Goal: Task Accomplishment & Management: Manage account settings

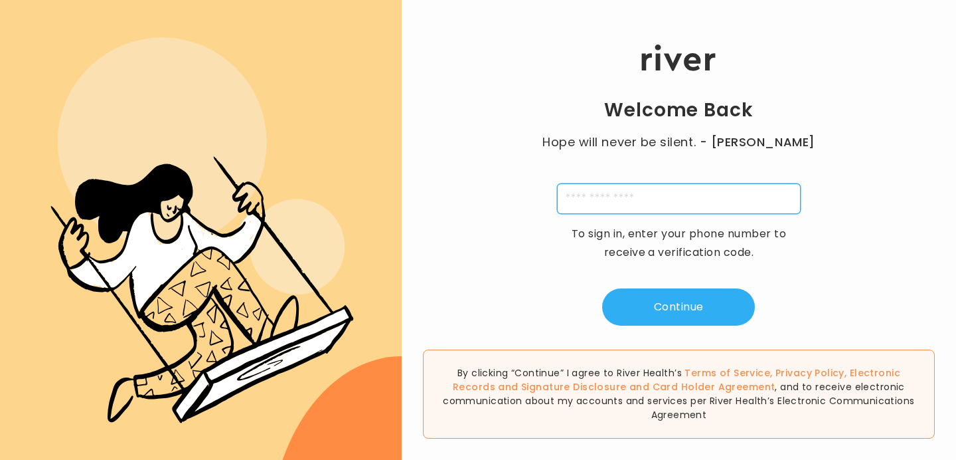
click at [735, 197] on input "tel" at bounding box center [679, 198] width 244 height 31
type input "**********"
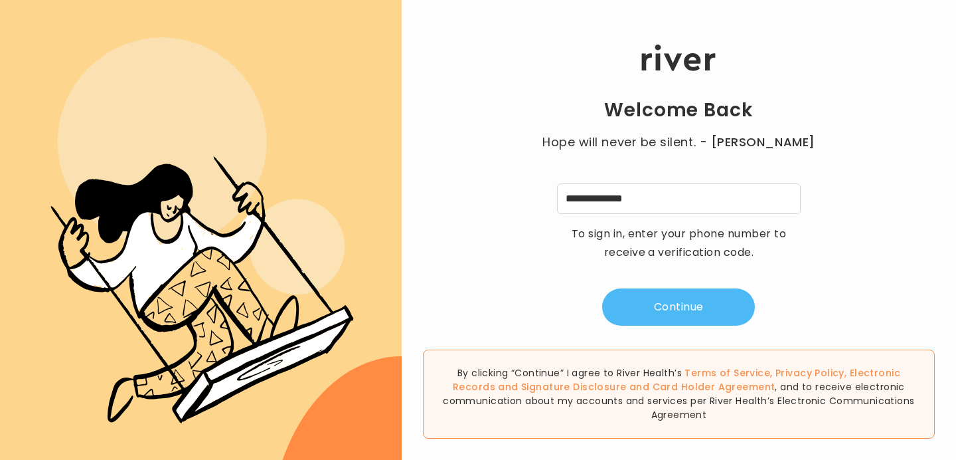
click at [681, 297] on button "Continue" at bounding box center [678, 306] width 153 height 37
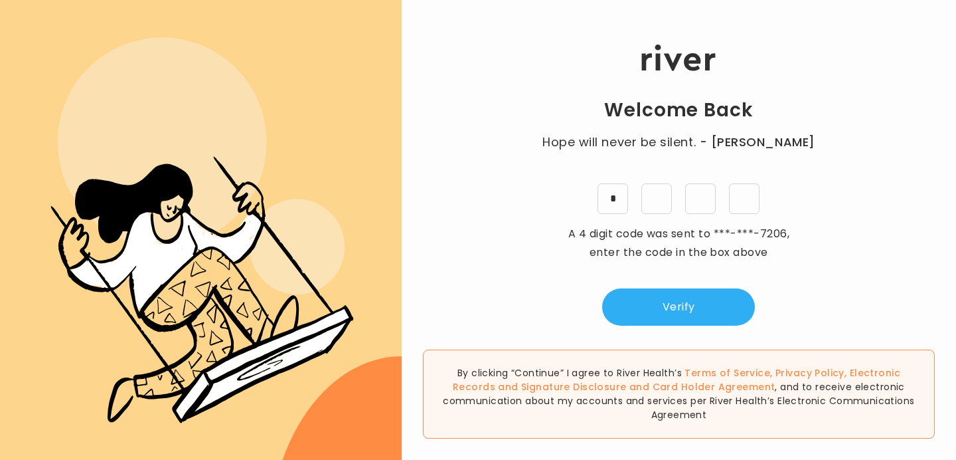
type input "*"
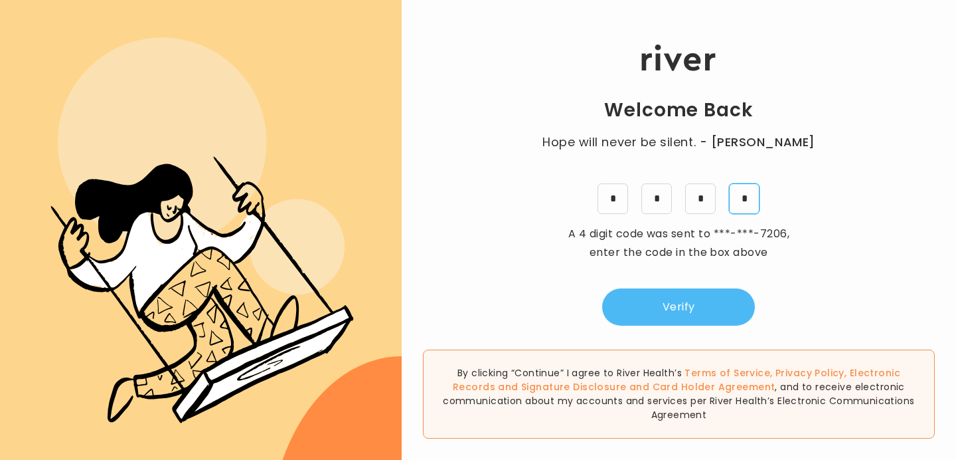
type input "*"
click at [670, 320] on button "Verify" at bounding box center [678, 306] width 153 height 37
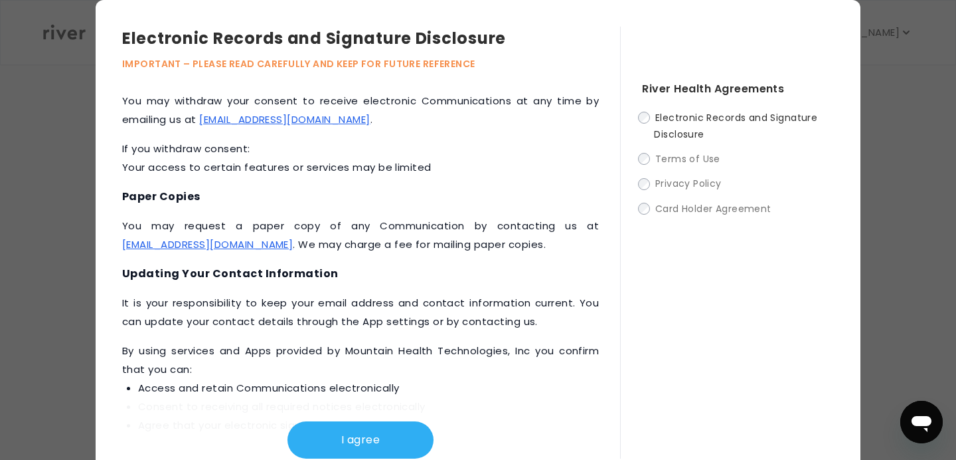
scroll to position [636, 0]
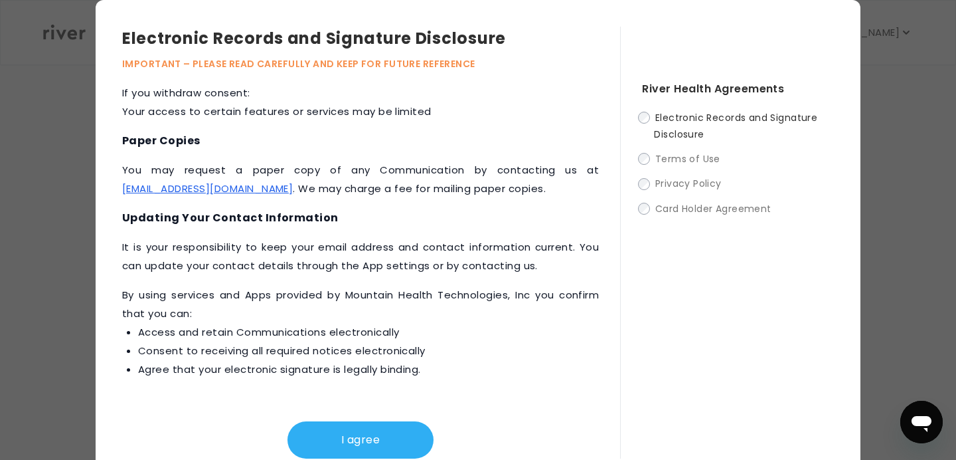
click at [643, 170] on div "Electronic Records and Signature Disclosure Terms of Use Privacy Policy Card Ho…" at bounding box center [738, 163] width 192 height 108
click at [643, 195] on div "Electronic Records and Signature Disclosure Terms of Use Privacy Policy Card Ho…" at bounding box center [738, 163] width 192 height 108
click at [395, 431] on button "I agree" at bounding box center [361, 439] width 146 height 37
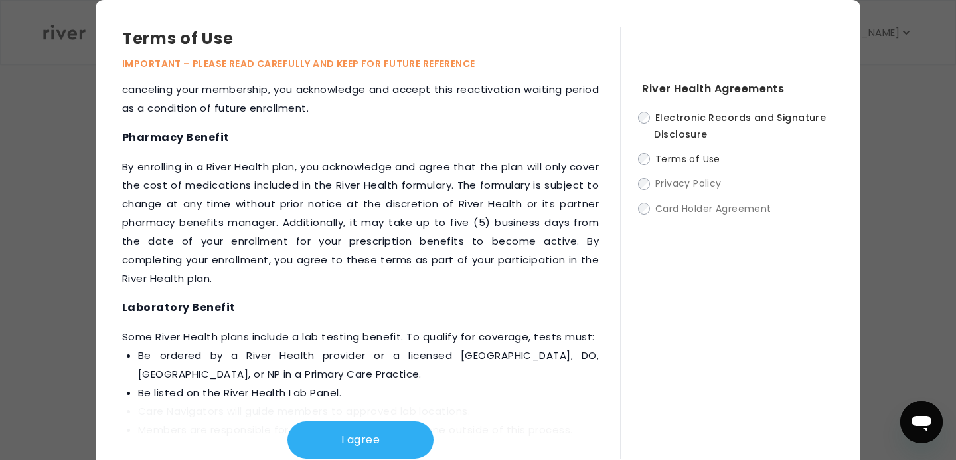
scroll to position [1802, 0]
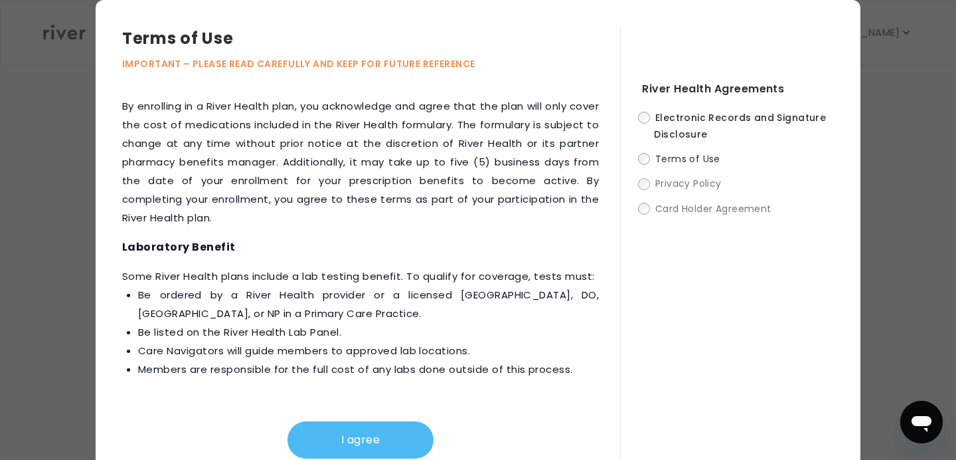
click at [359, 432] on button "I agree" at bounding box center [361, 439] width 146 height 37
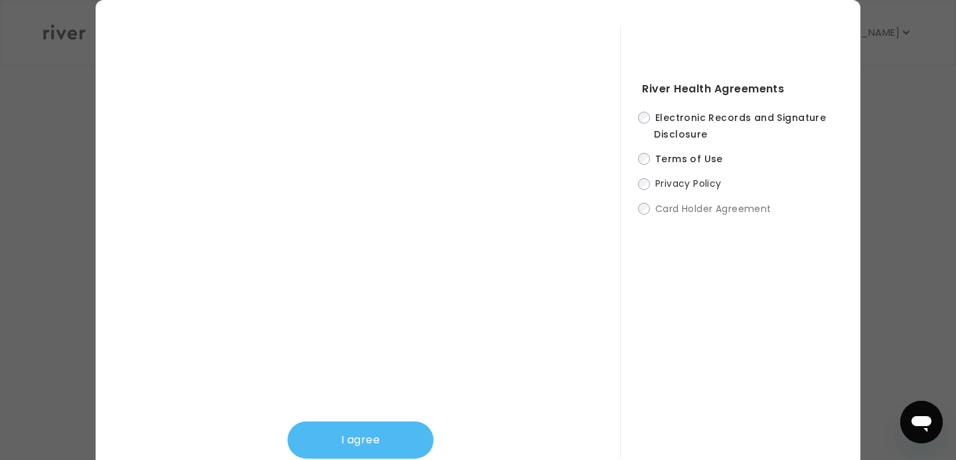
click at [382, 436] on button "I agree" at bounding box center [361, 439] width 146 height 37
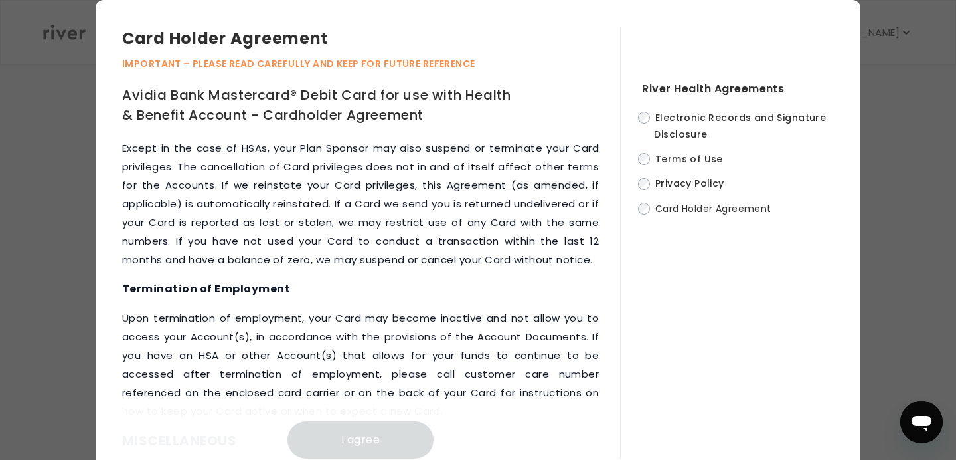
scroll to position [6908, 0]
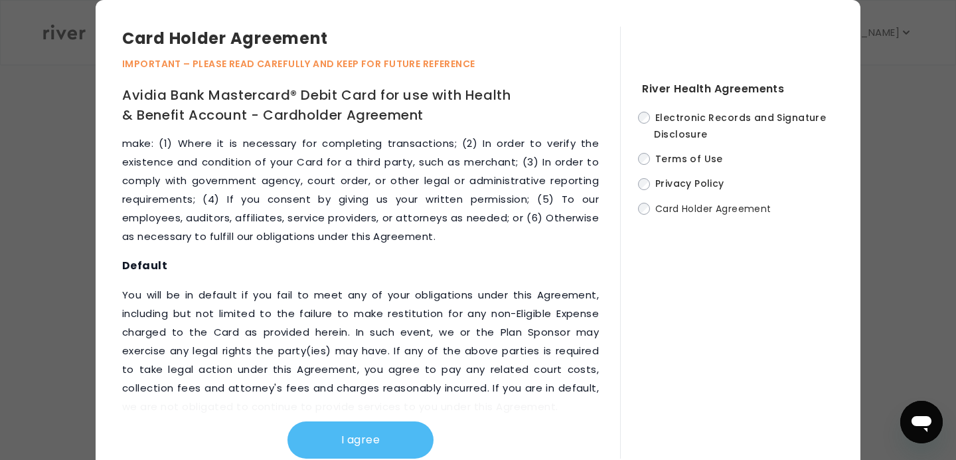
click at [382, 430] on button "I agree" at bounding box center [361, 439] width 146 height 37
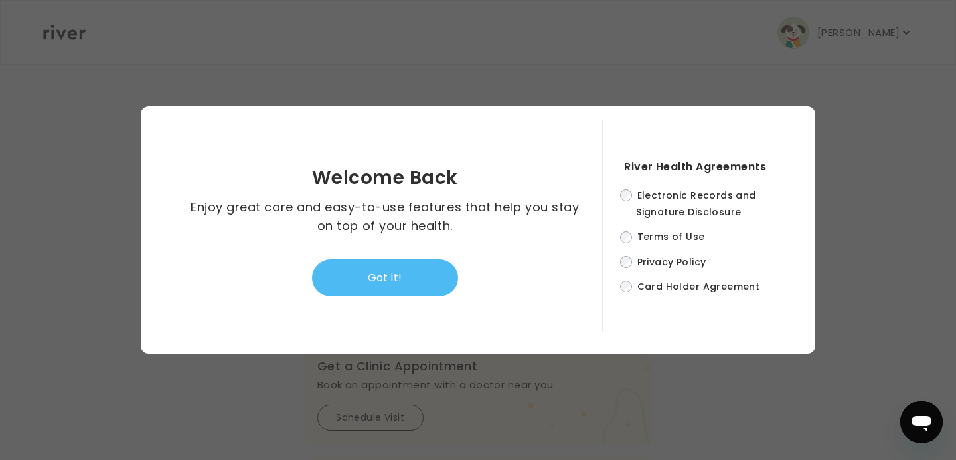
click at [440, 274] on button "Got it!" at bounding box center [385, 277] width 146 height 37
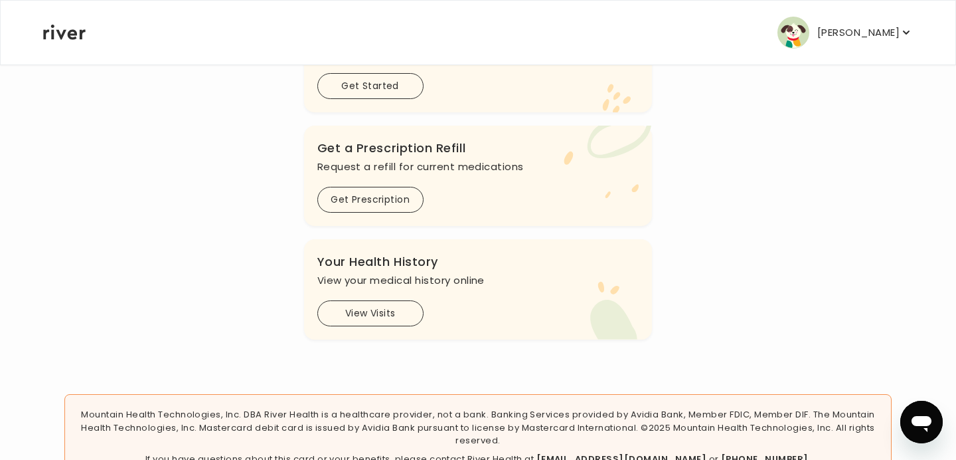
scroll to position [442, 0]
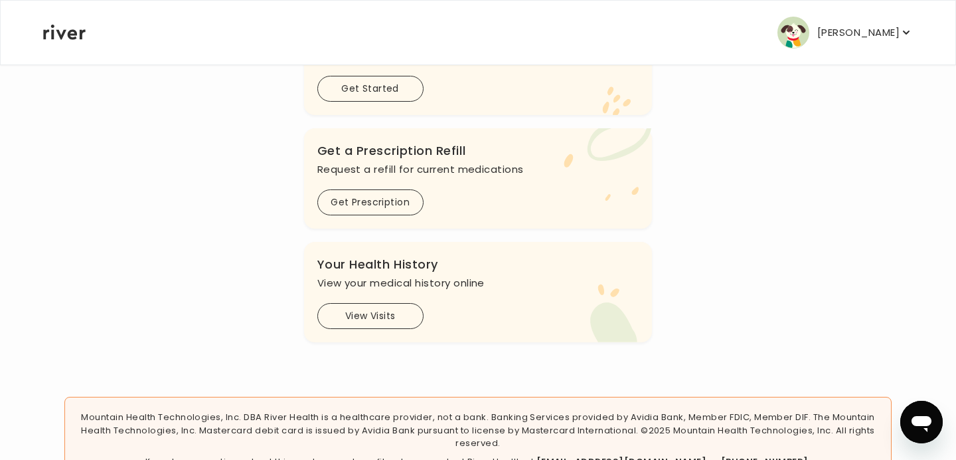
click at [841, 34] on p "[PERSON_NAME]" at bounding box center [858, 32] width 82 height 19
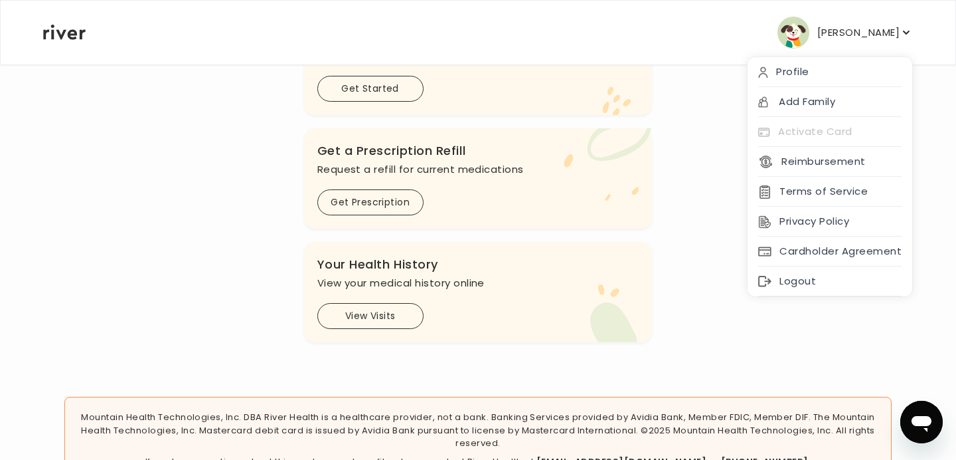
click at [664, 251] on div "Hi [PERSON_NAME] See a doctor, and get prescriptions, or review your benefits P…" at bounding box center [477, 0] width 871 height 683
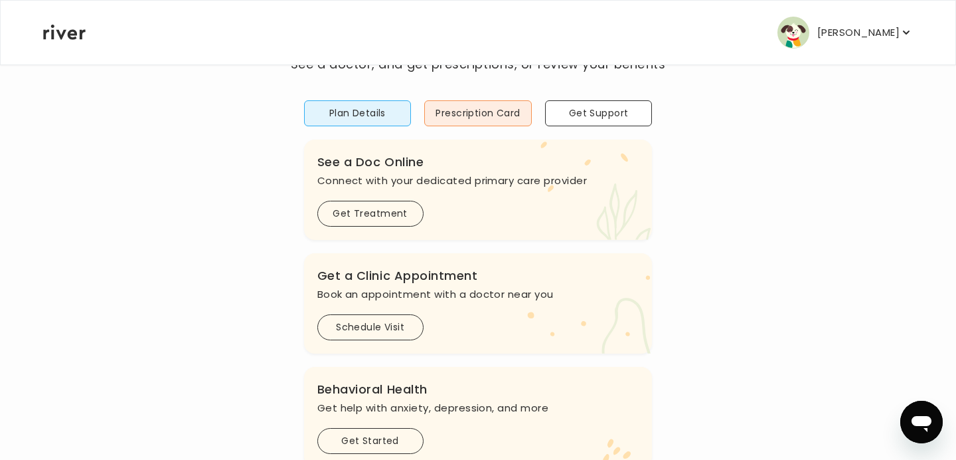
scroll to position [0, 0]
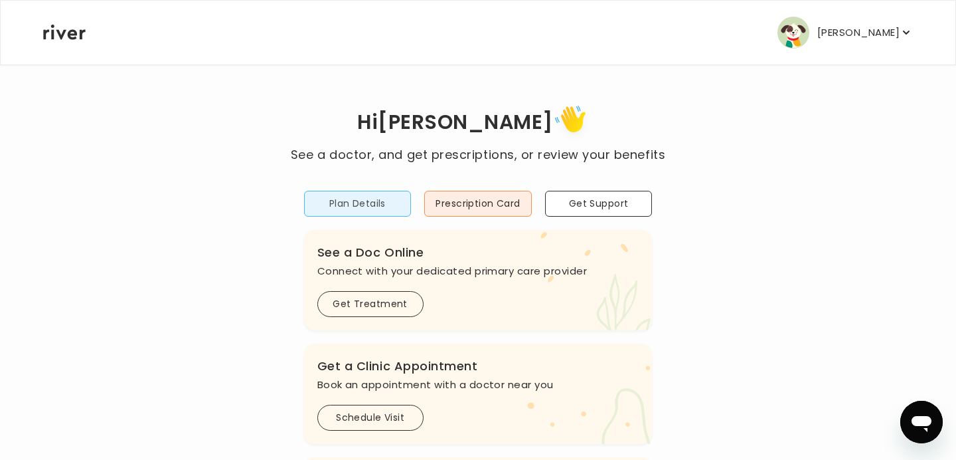
click at [388, 210] on button "Plan Details" at bounding box center [358, 204] width 108 height 26
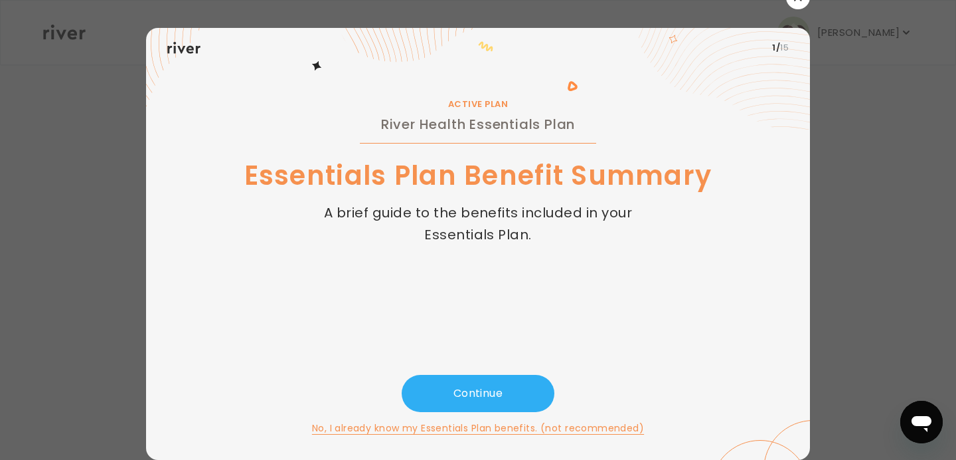
scroll to position [14, 0]
click at [508, 396] on button "Continue" at bounding box center [478, 393] width 153 height 37
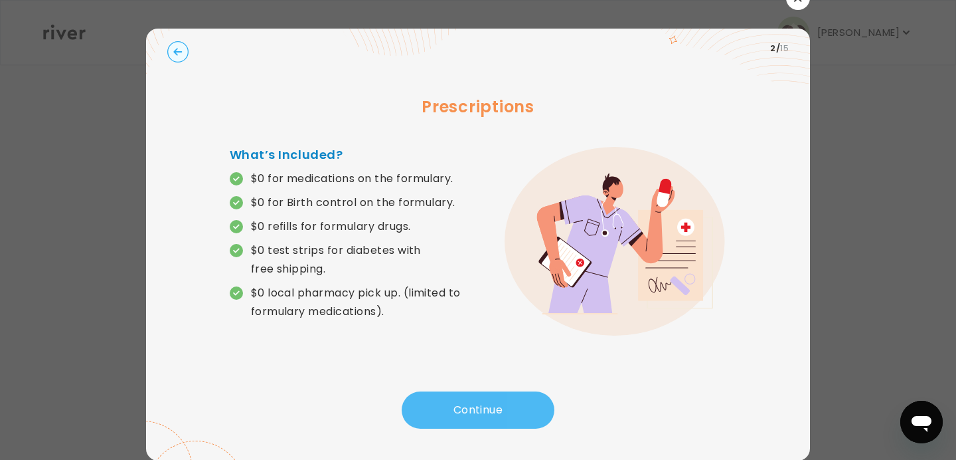
click at [508, 397] on button "Continue" at bounding box center [478, 409] width 153 height 37
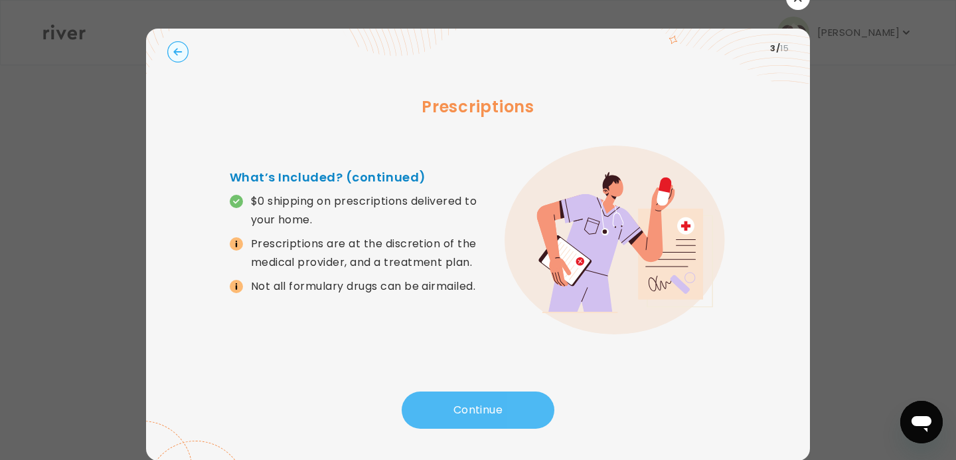
click at [503, 409] on button "Continue" at bounding box center [478, 409] width 153 height 37
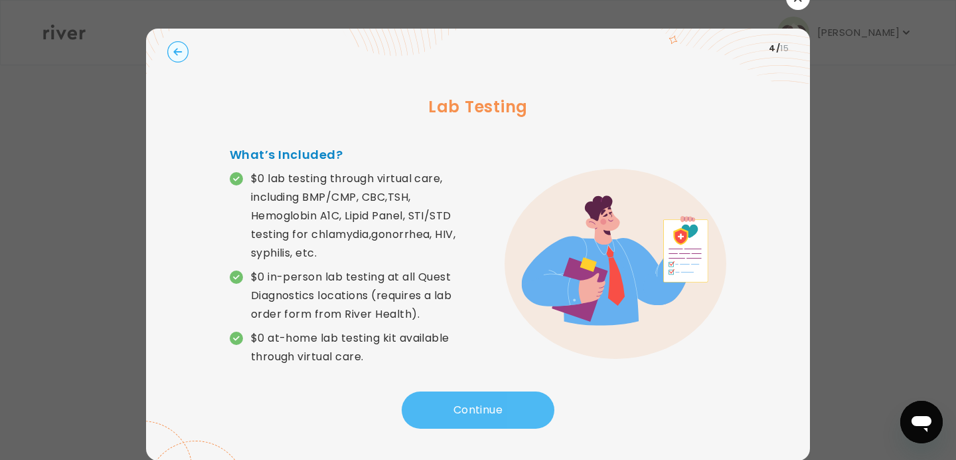
click at [505, 410] on button "Continue" at bounding box center [478, 409] width 153 height 37
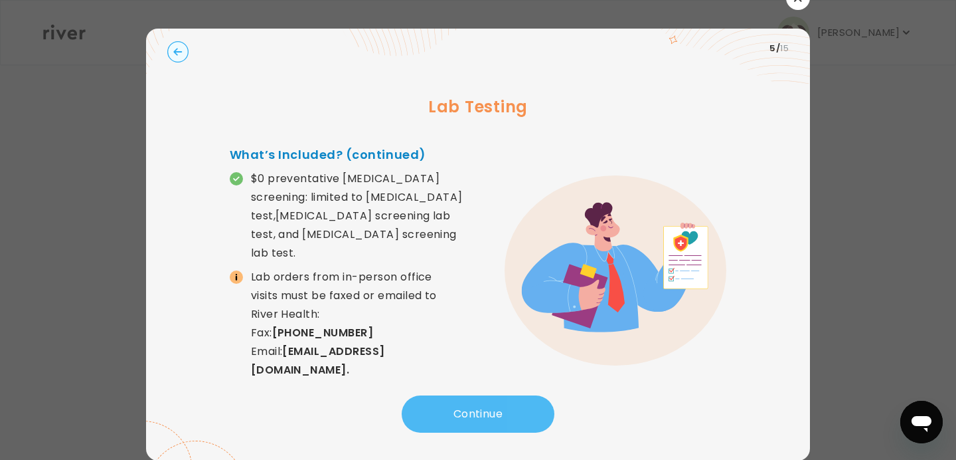
click at [448, 410] on button "Continue" at bounding box center [478, 413] width 153 height 37
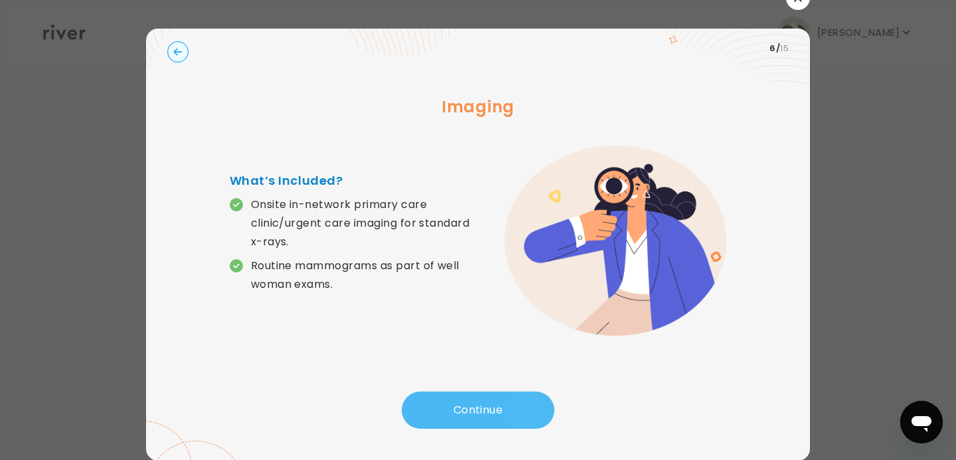
click at [448, 410] on button "Continue" at bounding box center [478, 409] width 153 height 37
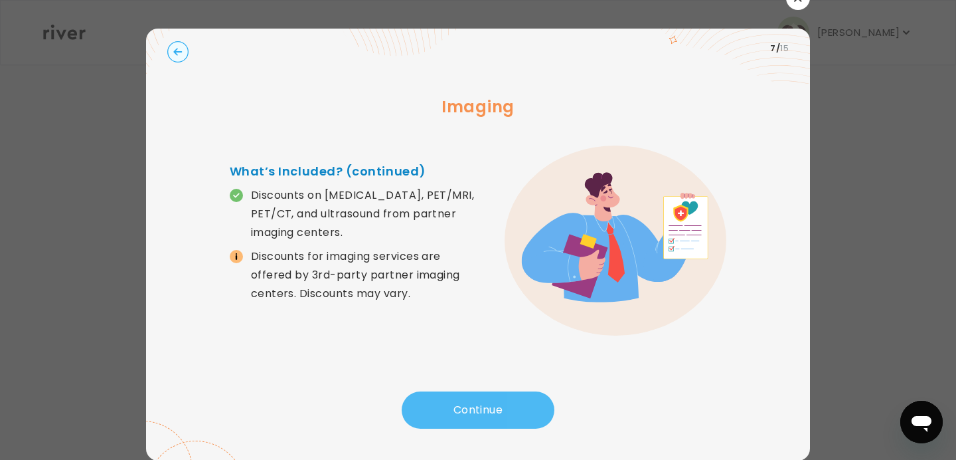
click at [448, 410] on button "Continue" at bounding box center [478, 409] width 153 height 37
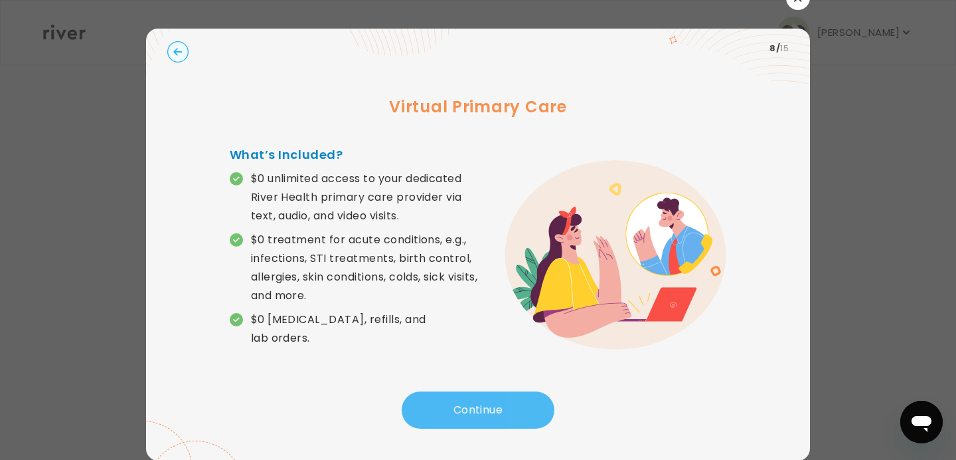
click at [448, 410] on button "Continue" at bounding box center [478, 409] width 153 height 37
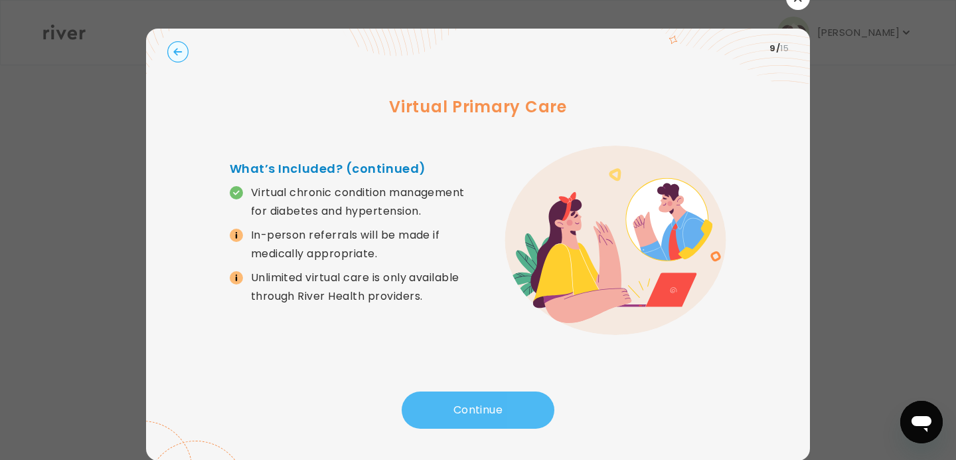
click at [448, 410] on button "Continue" at bounding box center [478, 409] width 153 height 37
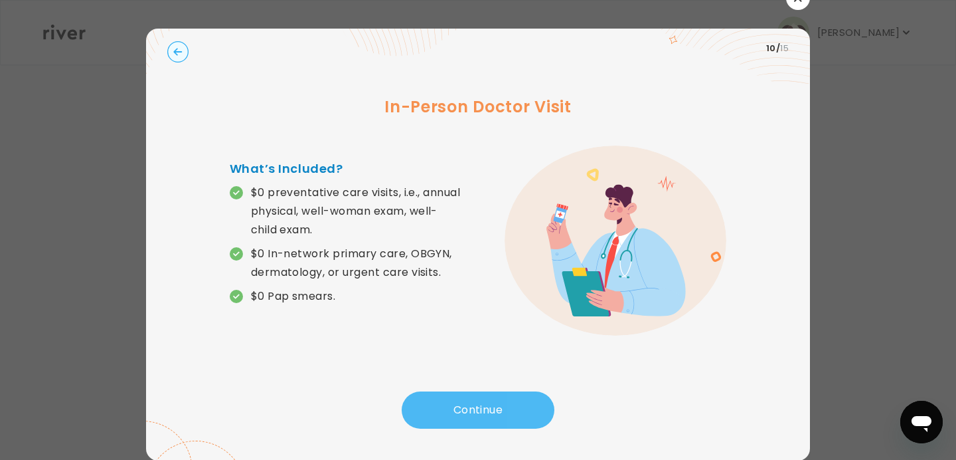
click at [448, 410] on button "Continue" at bounding box center [478, 409] width 153 height 37
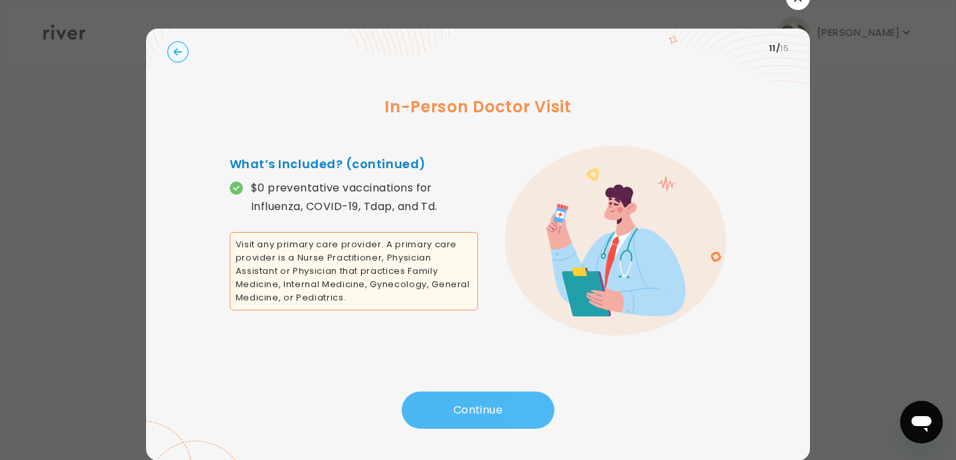
click at [448, 410] on button "Continue" at bounding box center [478, 409] width 153 height 37
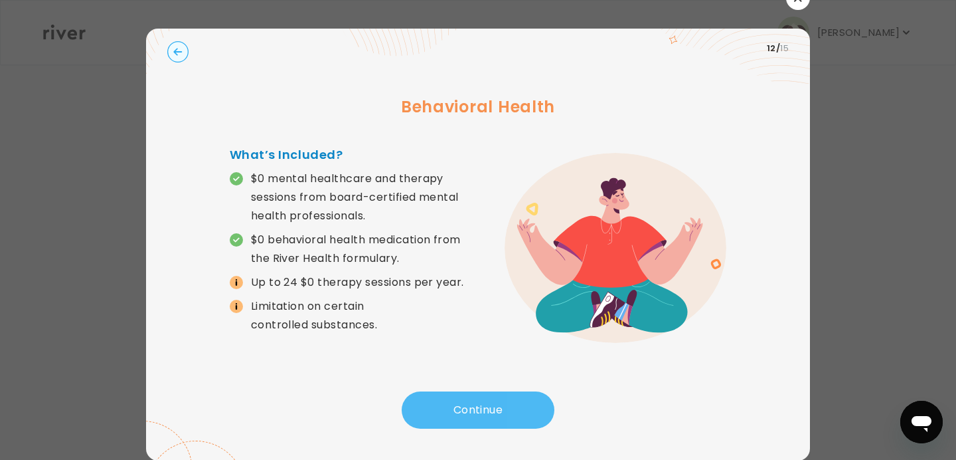
click at [448, 410] on button "Continue" at bounding box center [478, 409] width 153 height 37
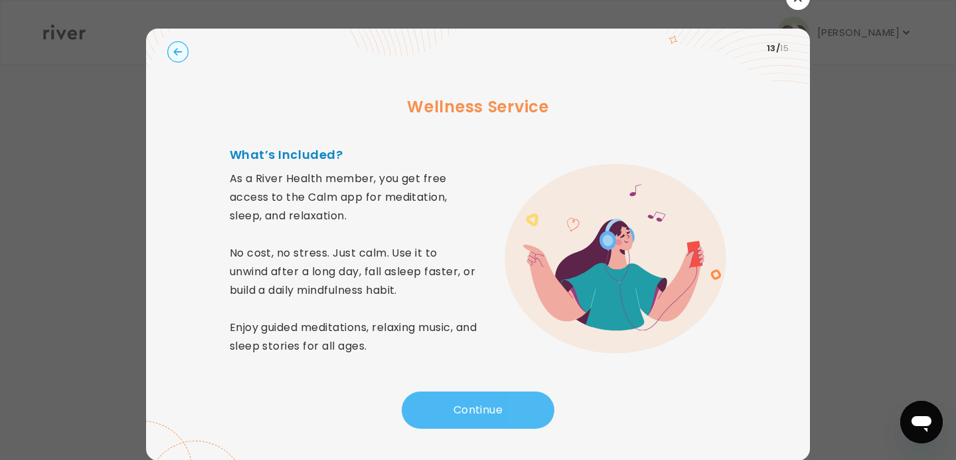
click at [448, 410] on button "Continue" at bounding box center [478, 409] width 153 height 37
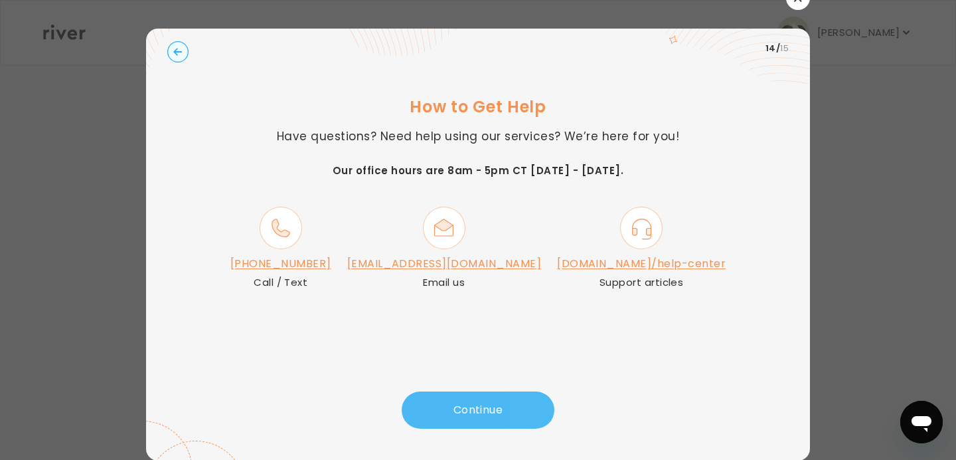
click at [448, 410] on button "Continue" at bounding box center [478, 409] width 153 height 37
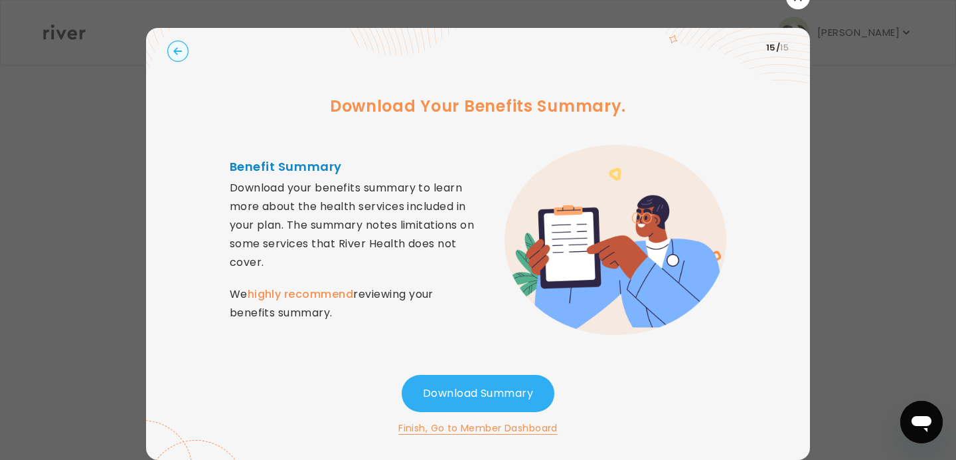
scroll to position [0, 0]
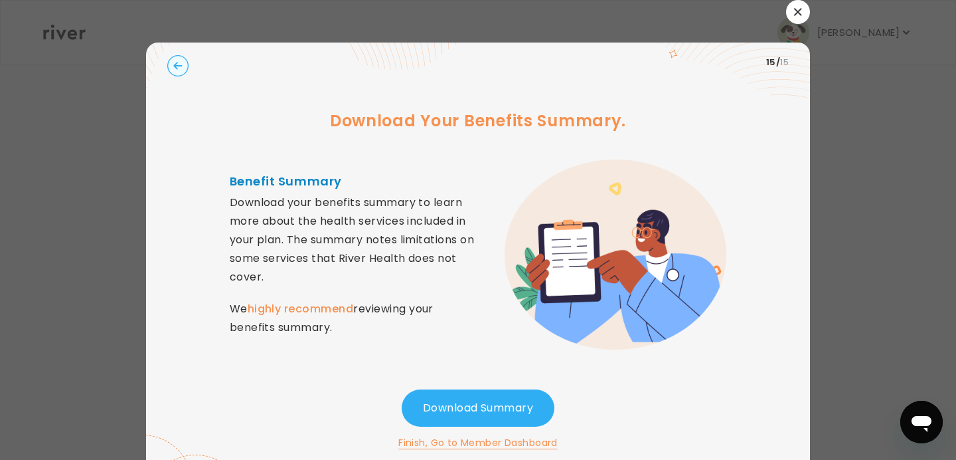
click at [793, 14] on button "button" at bounding box center [798, 12] width 24 height 24
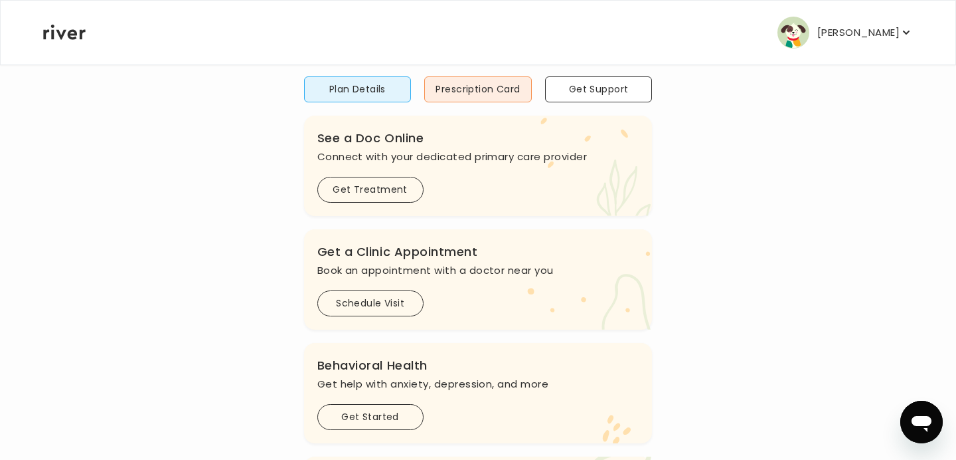
scroll to position [103, 0]
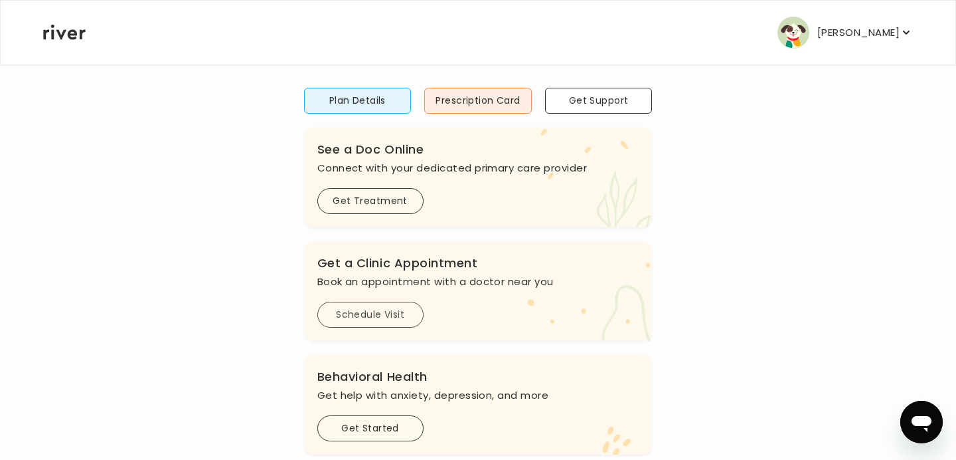
click at [392, 314] on button "Schedule Visit" at bounding box center [370, 314] width 106 height 26
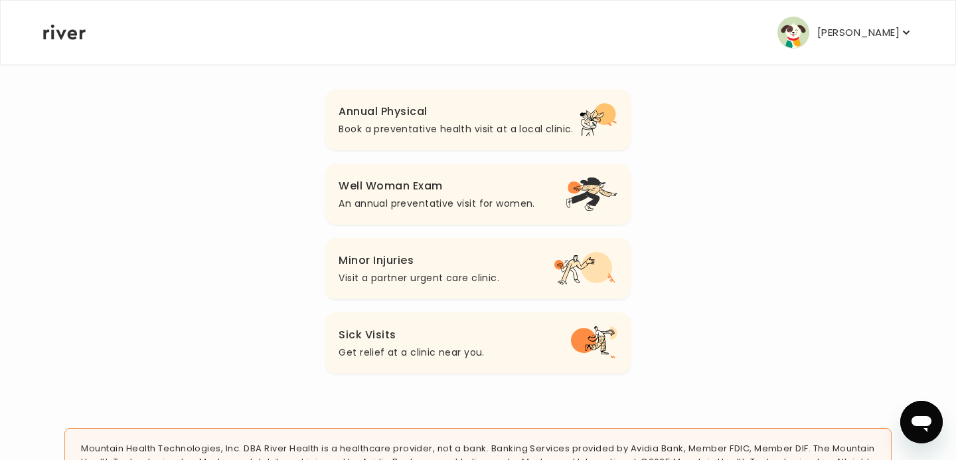
scroll to position [153, 0]
click at [426, 199] on p "An annual preventative visit for women." at bounding box center [437, 203] width 196 height 16
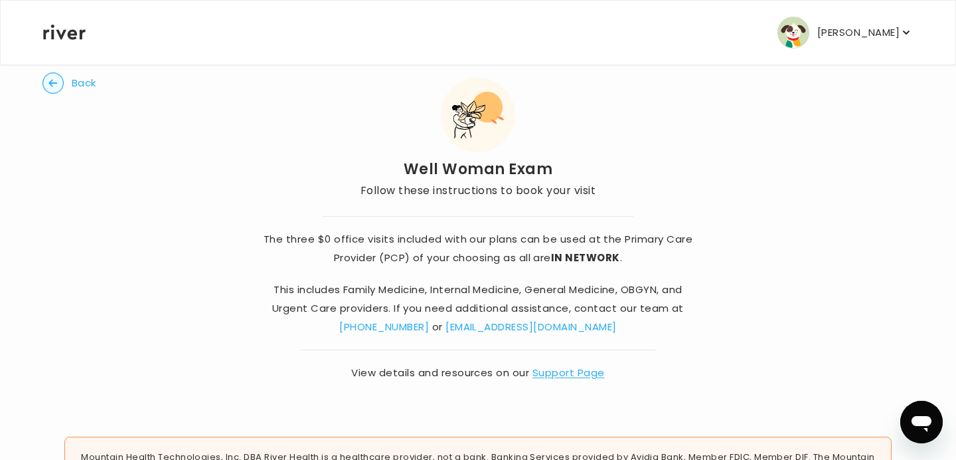
scroll to position [34, 0]
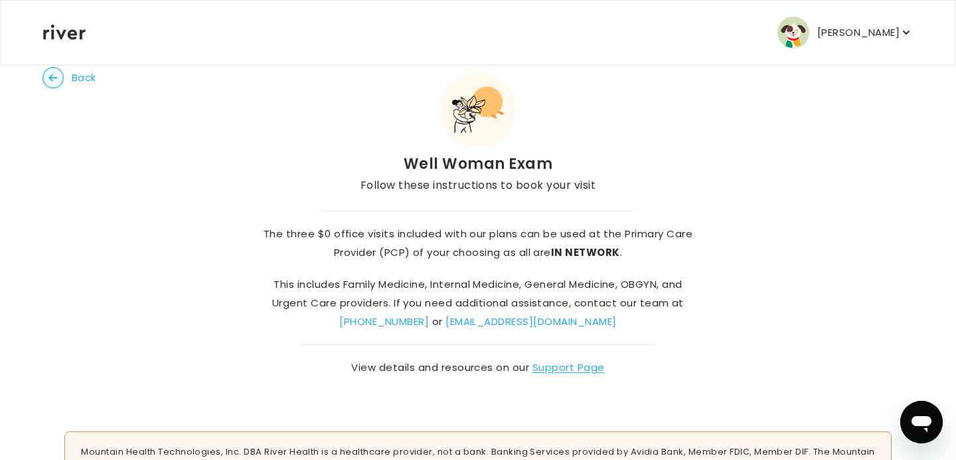
click at [45, 70] on circle "button" at bounding box center [53, 78] width 21 height 21
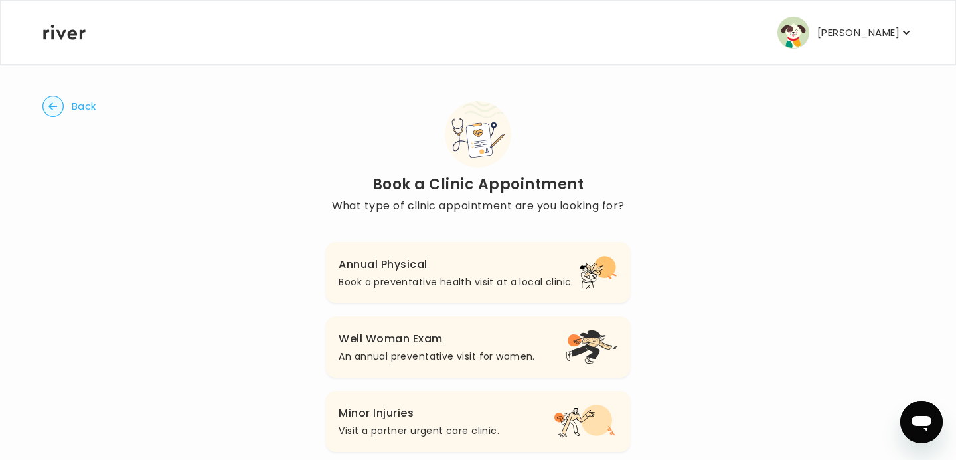
click at [863, 38] on p "[PERSON_NAME]" at bounding box center [858, 32] width 82 height 19
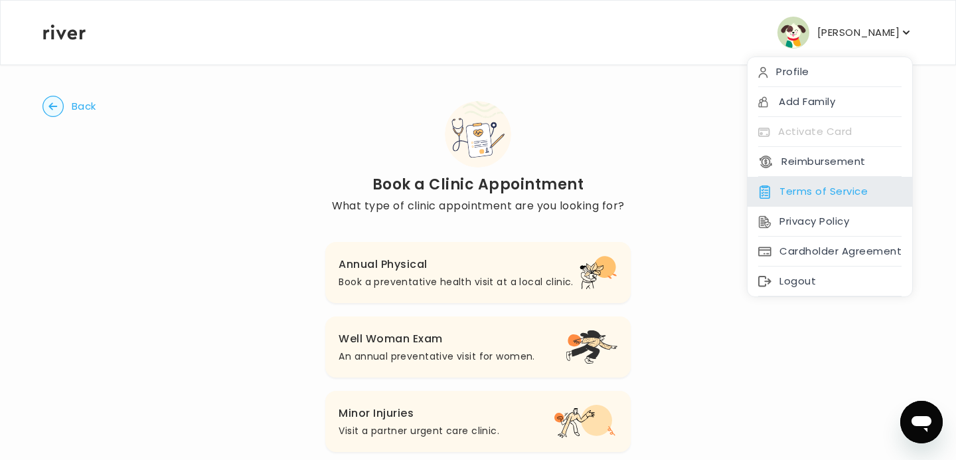
click at [854, 197] on div "Terms of Service" at bounding box center [830, 192] width 165 height 30
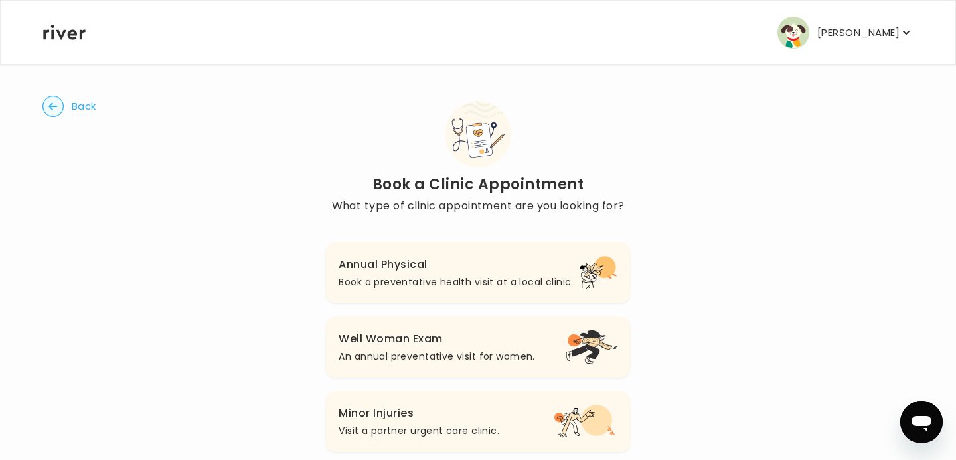
click at [66, 37] on icon at bounding box center [64, 32] width 42 height 15
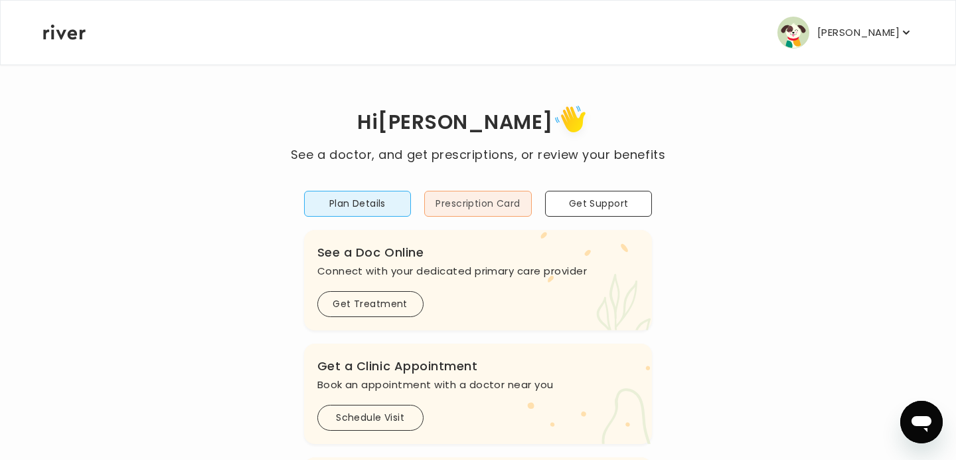
click at [458, 203] on button "Prescription Card" at bounding box center [478, 204] width 108 height 26
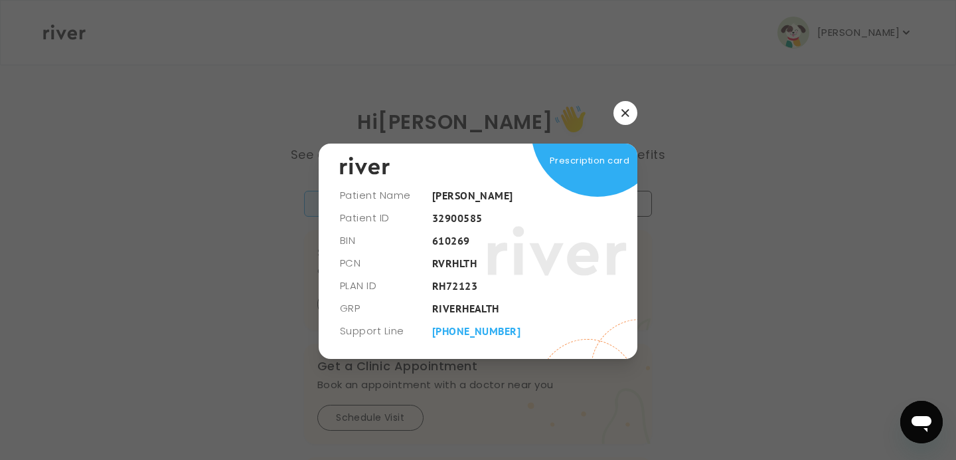
click at [627, 113] on icon "button" at bounding box center [626, 113] width 8 height 8
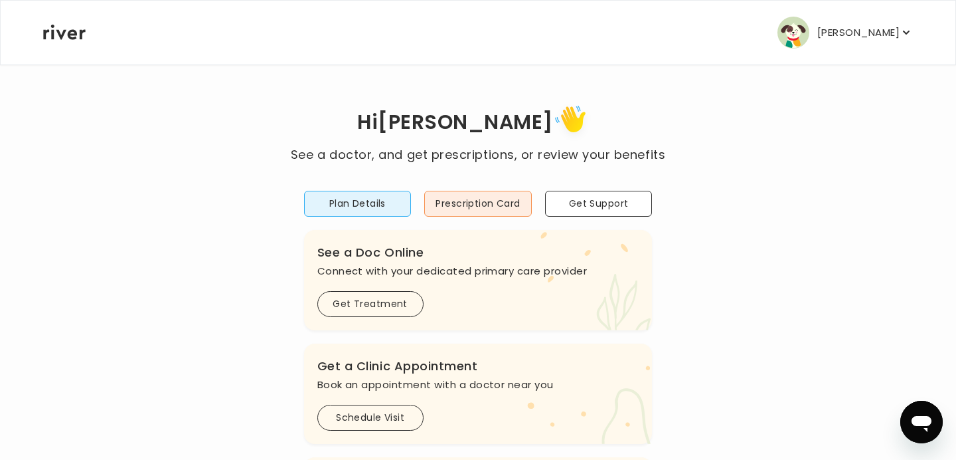
click at [894, 31] on p "[PERSON_NAME]" at bounding box center [858, 32] width 82 height 19
click at [60, 43] on div "[PERSON_NAME] Profile Add Family Activate Card Reimbursement Terms of Service P…" at bounding box center [478, 33] width 870 height 64
click at [69, 30] on icon at bounding box center [64, 32] width 42 height 15
click at [867, 25] on p "[PERSON_NAME]" at bounding box center [858, 32] width 82 height 19
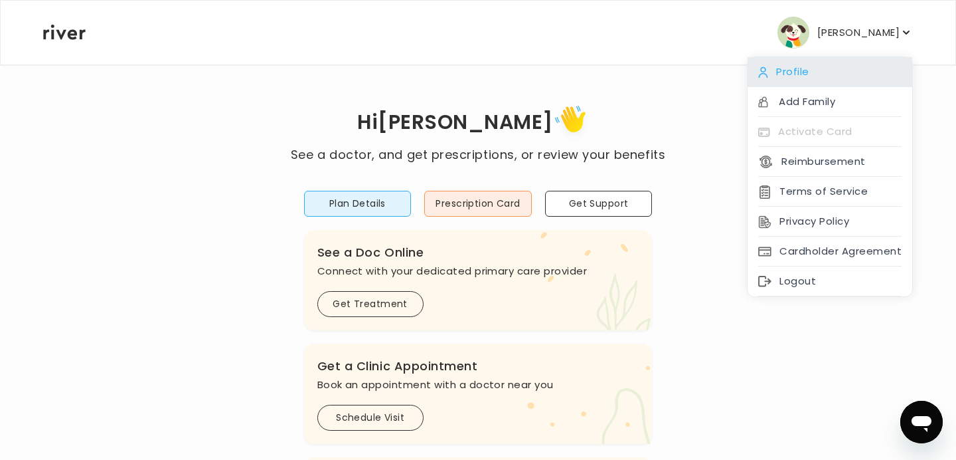
click at [828, 72] on div "Profile" at bounding box center [830, 72] width 165 height 30
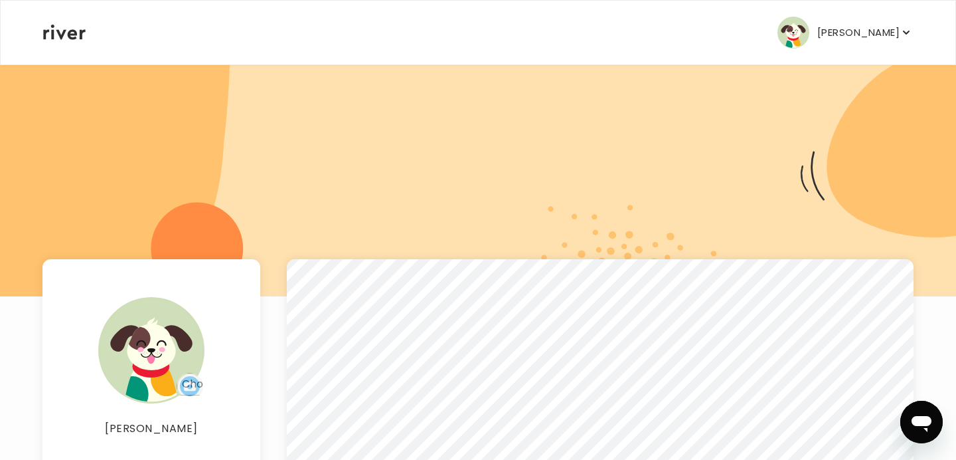
click at [893, 18] on button "[PERSON_NAME]" at bounding box center [845, 33] width 135 height 32
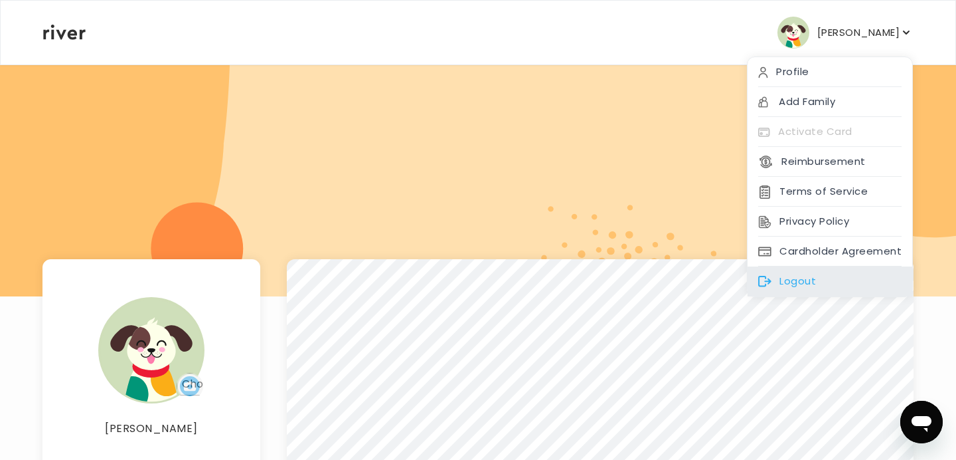
click at [864, 273] on div "Logout" at bounding box center [830, 281] width 165 height 30
